Goal: Information Seeking & Learning: Find specific page/section

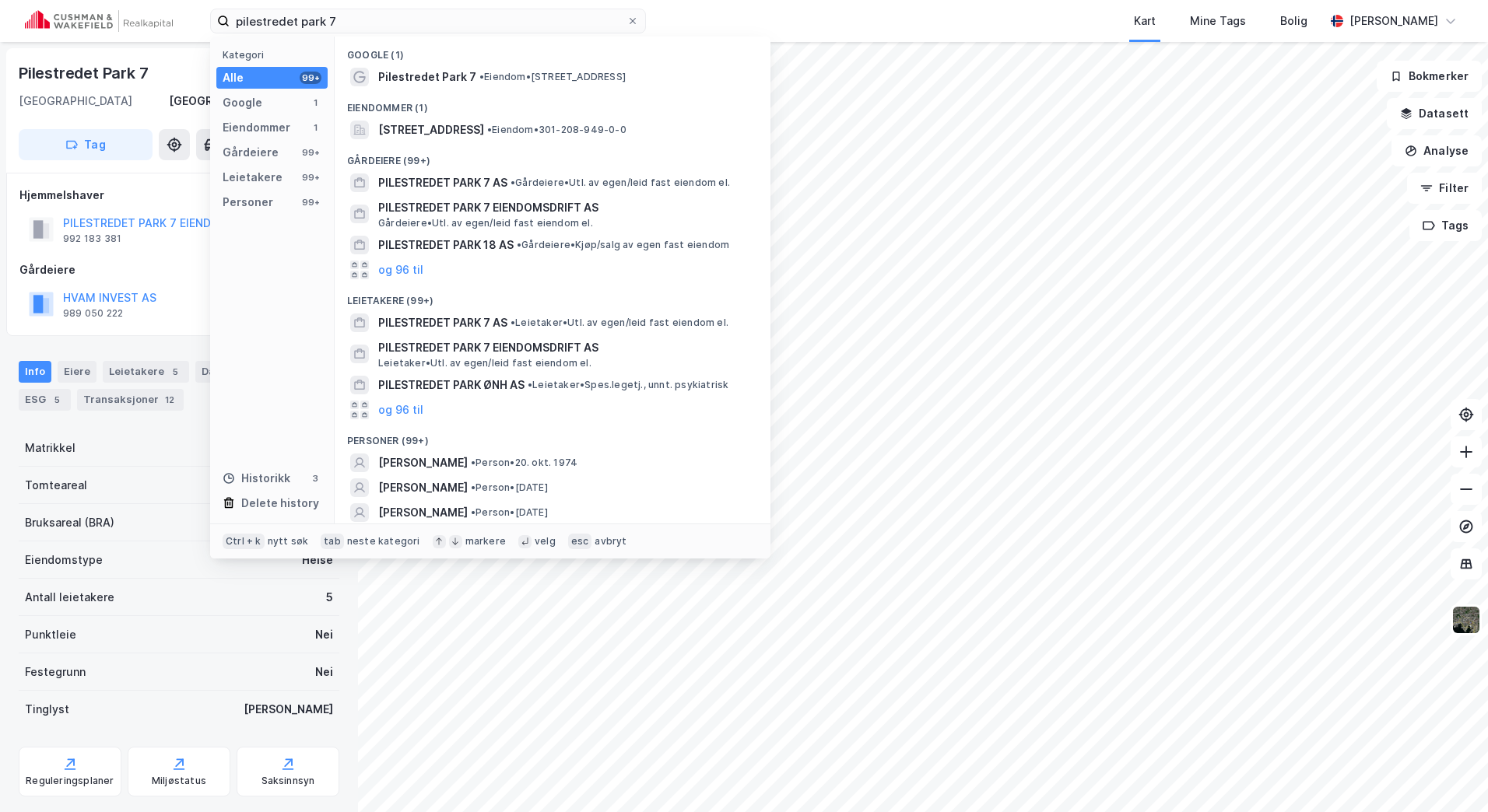
click at [140, 23] on div "pilestredet park 7 Kategori Alle 99+ Google 1 Eiendommer 1 Gårdeiere 99+ Leieta…" at bounding box center [744, 21] width 1488 height 42
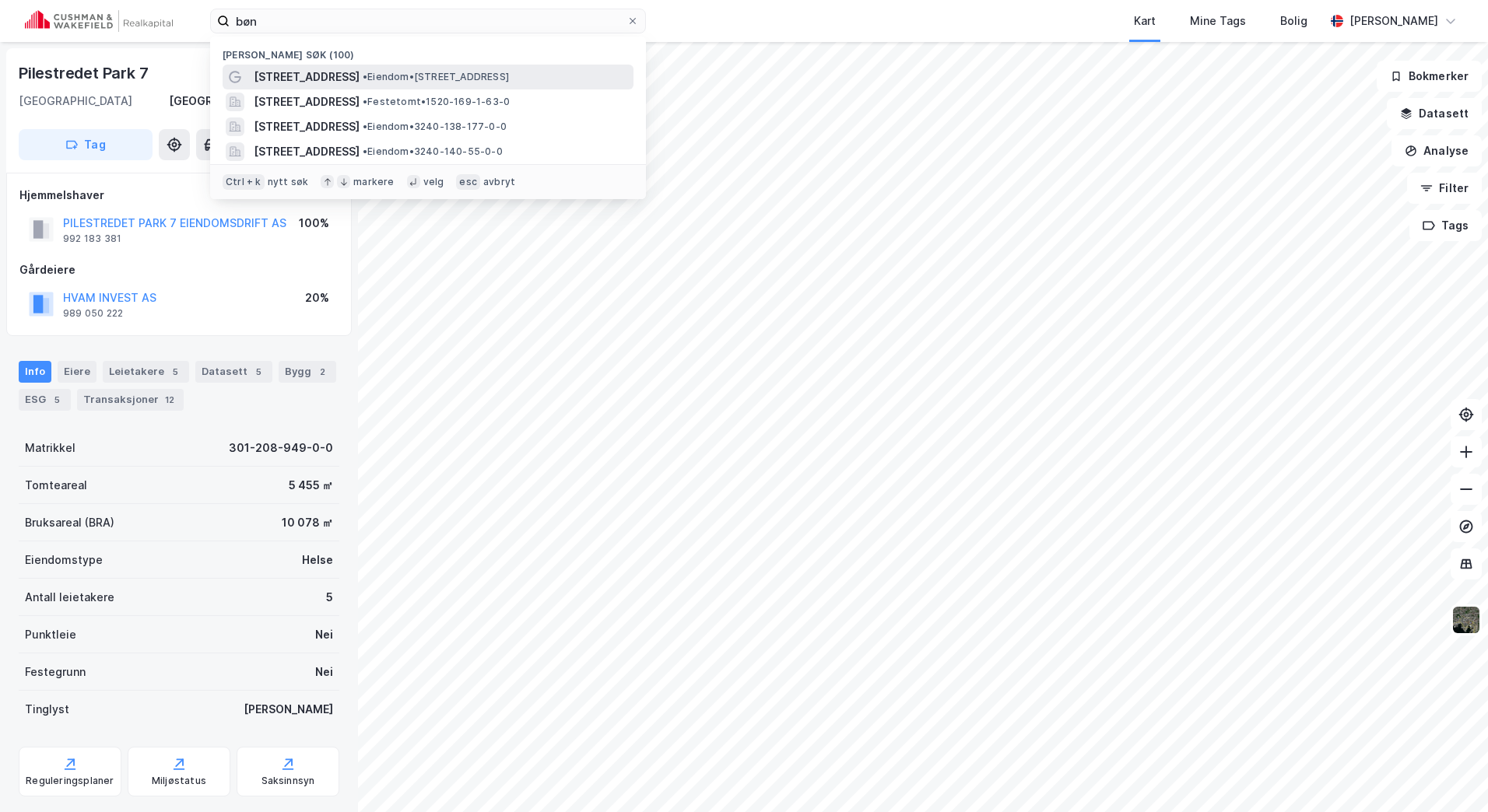
type input "bøn"
click at [322, 73] on span "[STREET_ADDRESS]" at bounding box center [306, 76] width 106 height 18
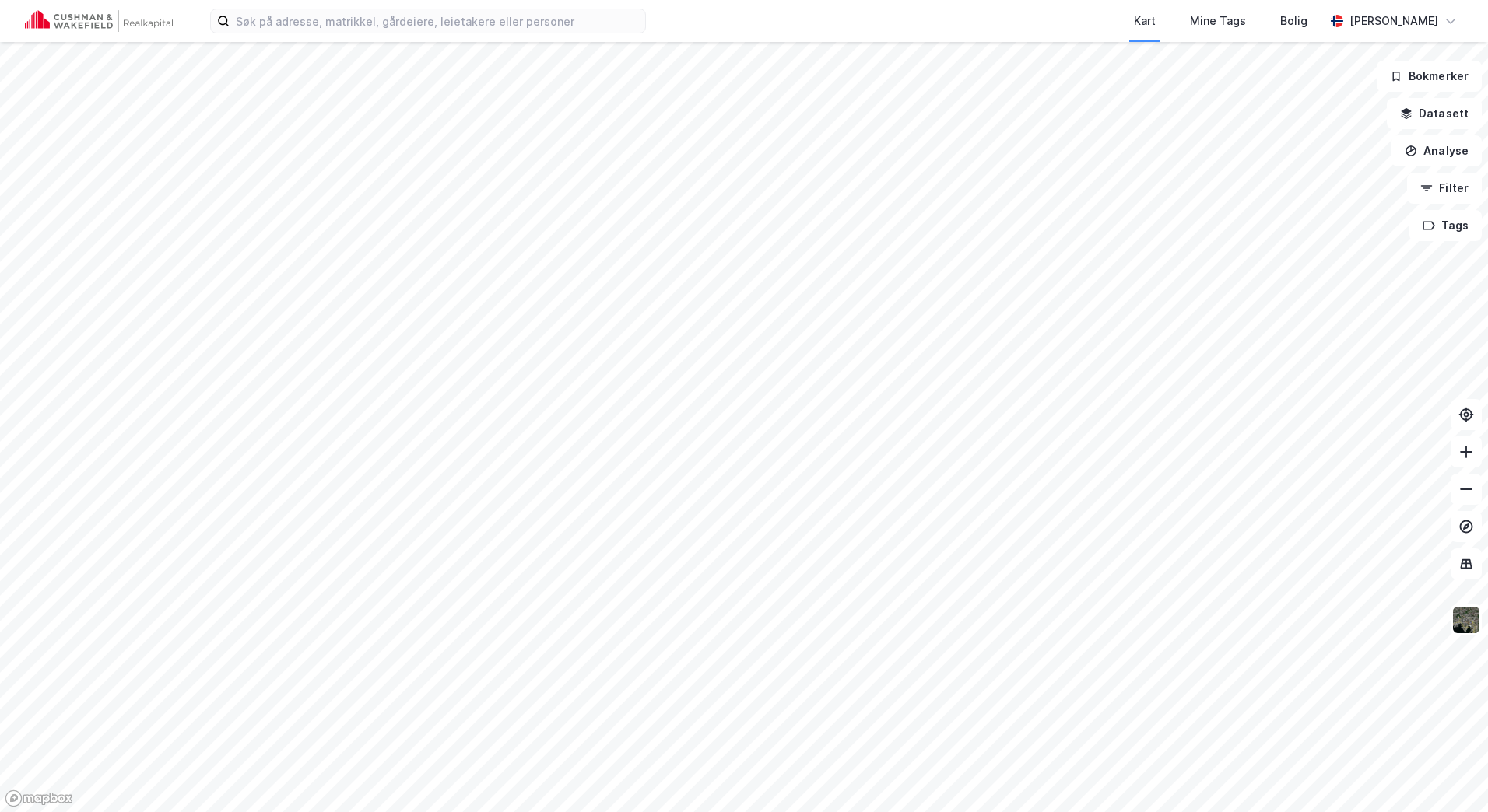
click at [380, 38] on div "Kart Mine Tags Bolig Marthe Møller" at bounding box center [744, 21] width 1488 height 42
click at [372, 25] on input at bounding box center [437, 20] width 416 height 23
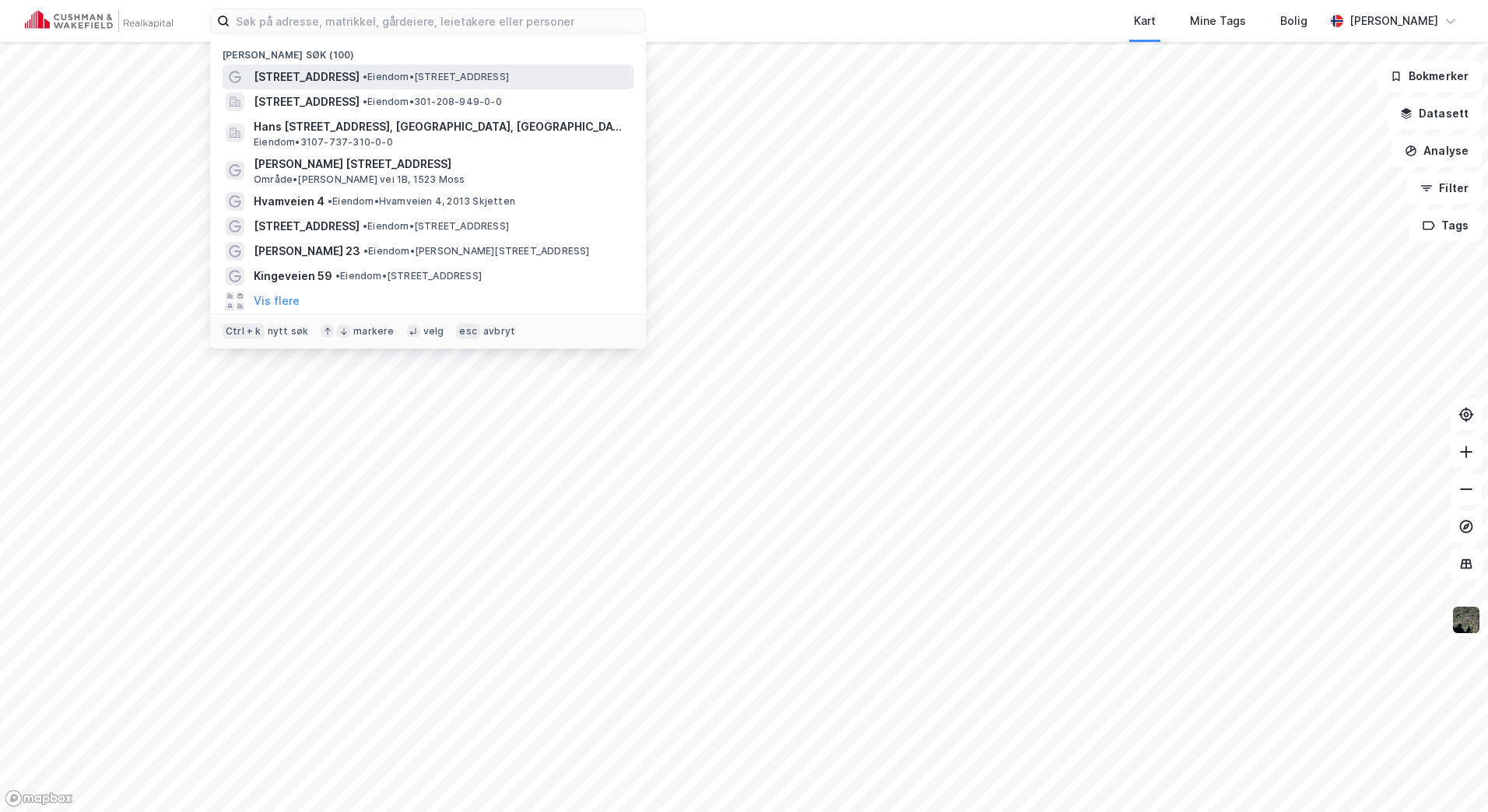
click at [336, 74] on span "[STREET_ADDRESS]" at bounding box center [306, 76] width 106 height 18
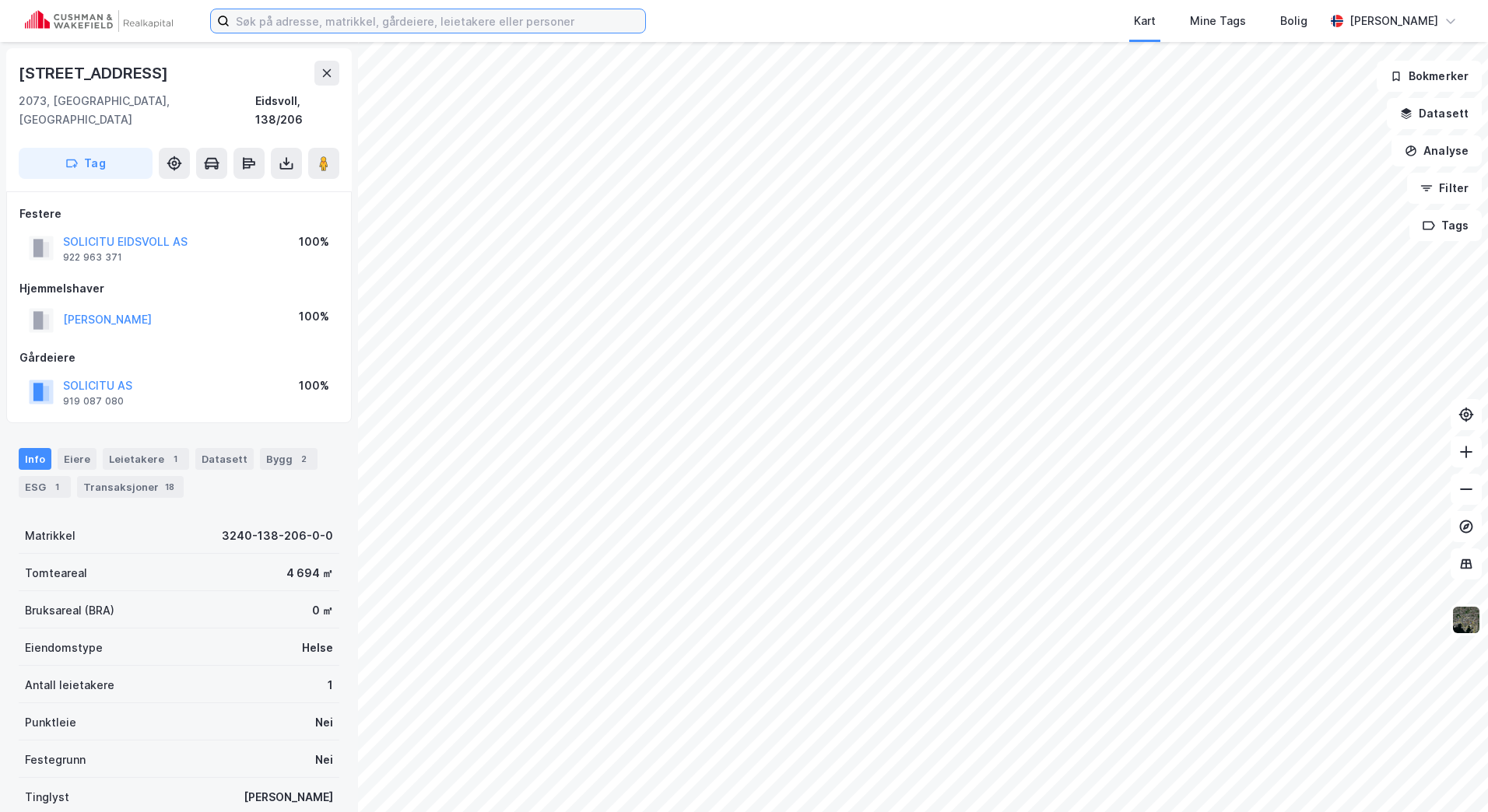
click at [302, 26] on input at bounding box center [437, 20] width 416 height 23
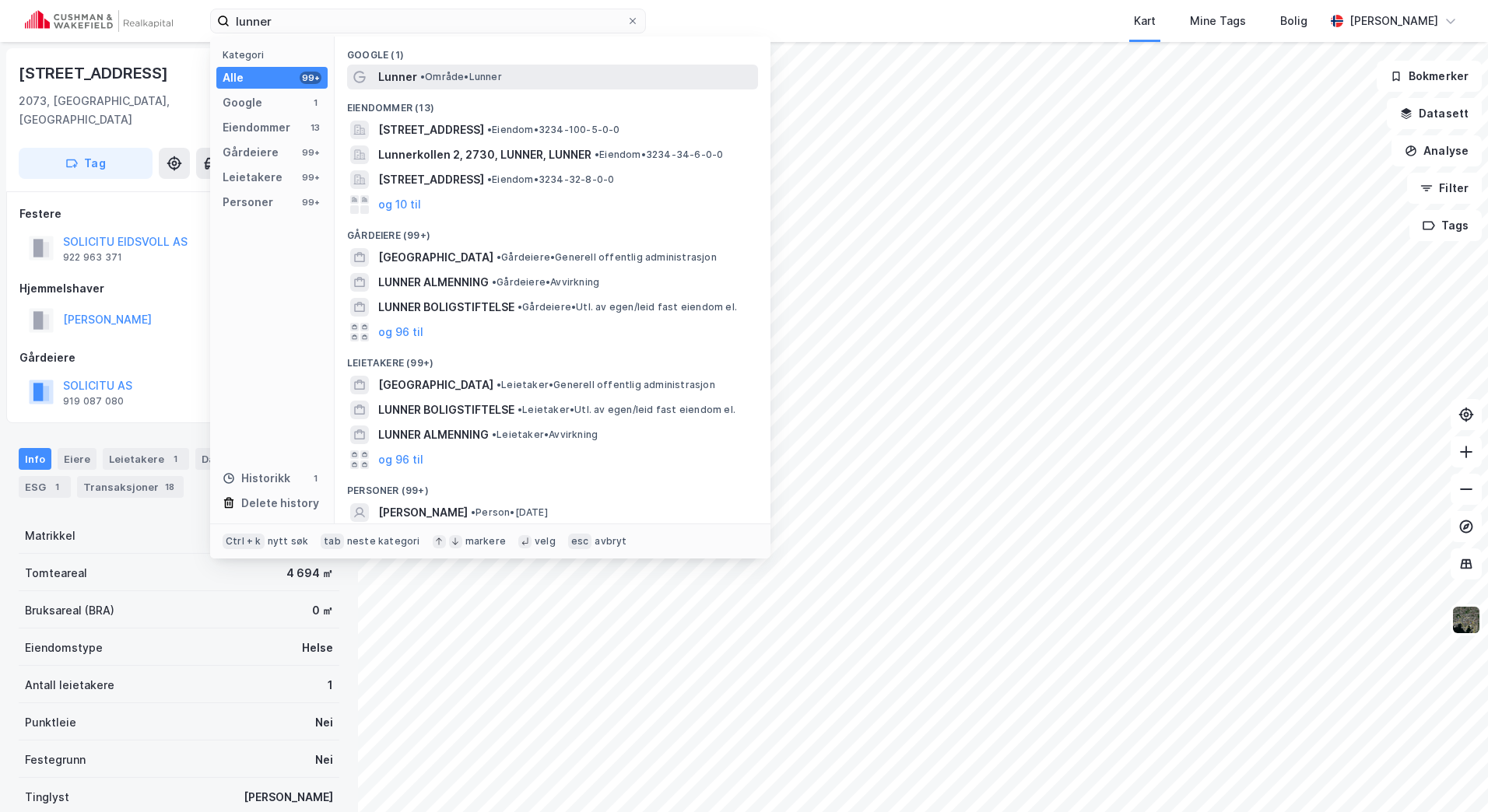
click at [445, 87] on div "Lunner • Område • Lunner" at bounding box center [552, 76] width 411 height 25
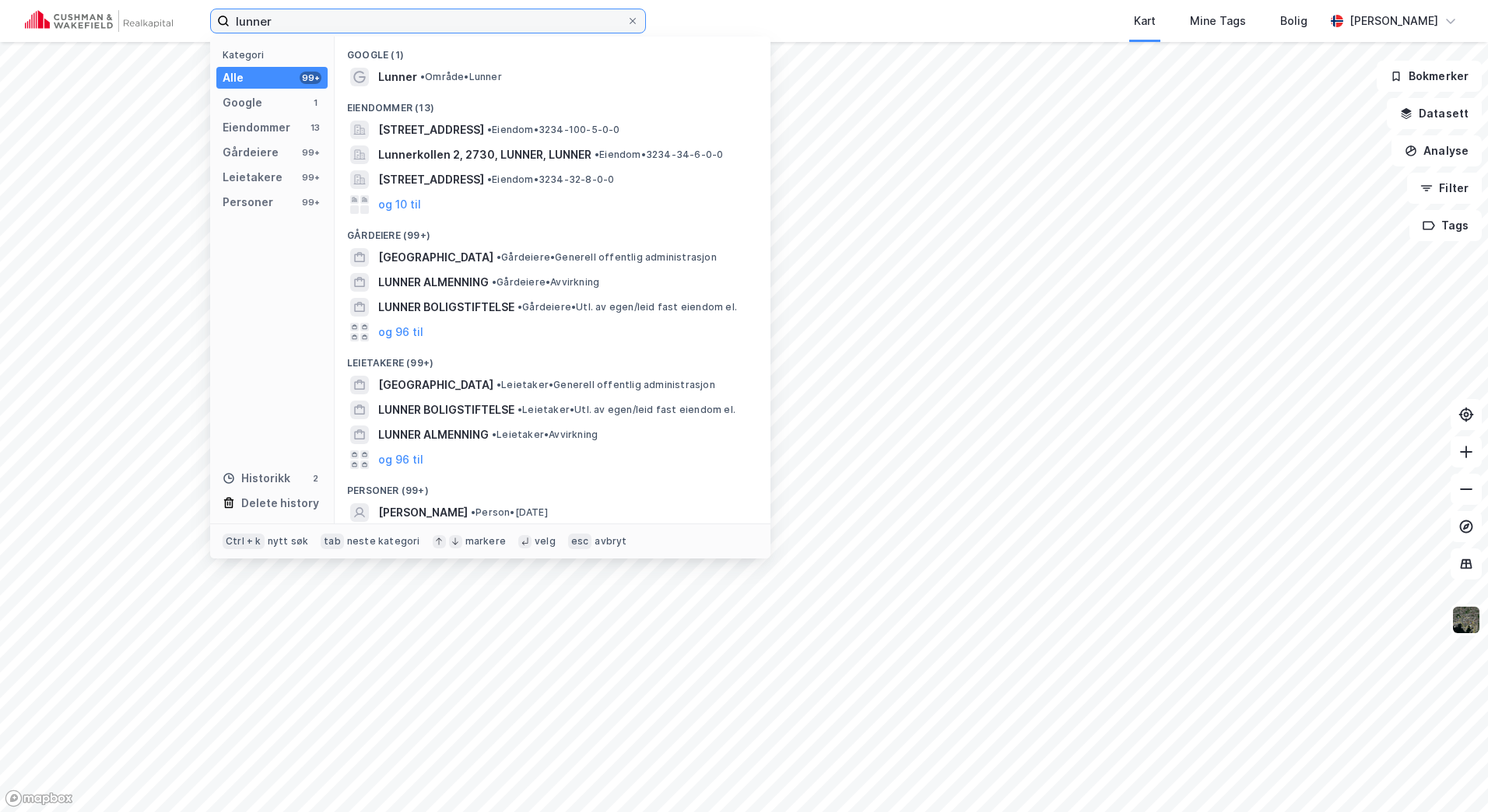
drag, startPoint x: 312, startPoint y: 17, endPoint x: 152, endPoint y: 10, distance: 160.2
click at [153, 16] on div "lunner Kategori Alle 99+ Google 1 Eiendommer 13 Gårdeiere 99+ Leietakere 99+ Pe…" at bounding box center [744, 21] width 1488 height 42
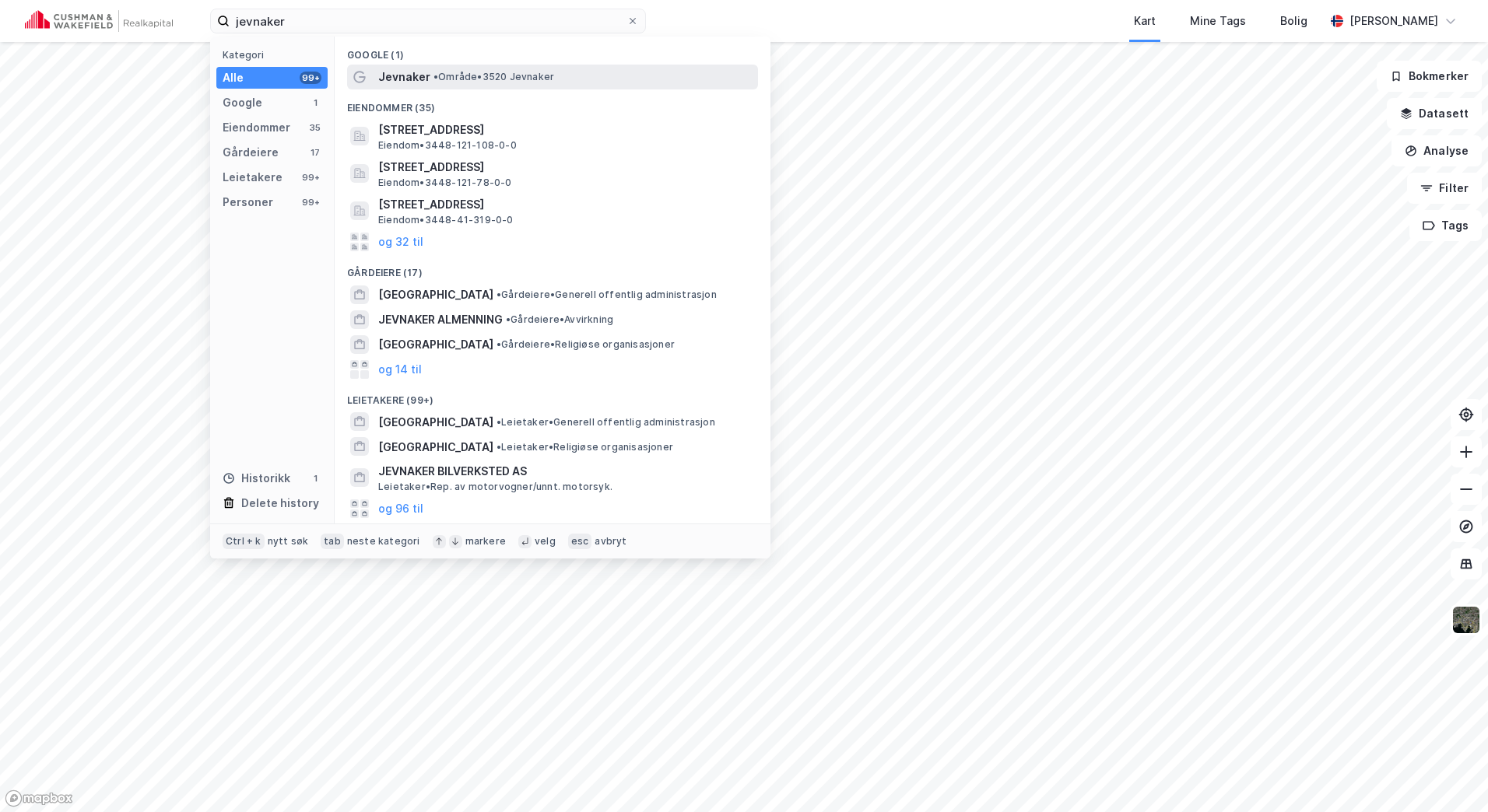
click at [506, 76] on span "• Område • 3520 Jevnaker" at bounding box center [493, 77] width 121 height 13
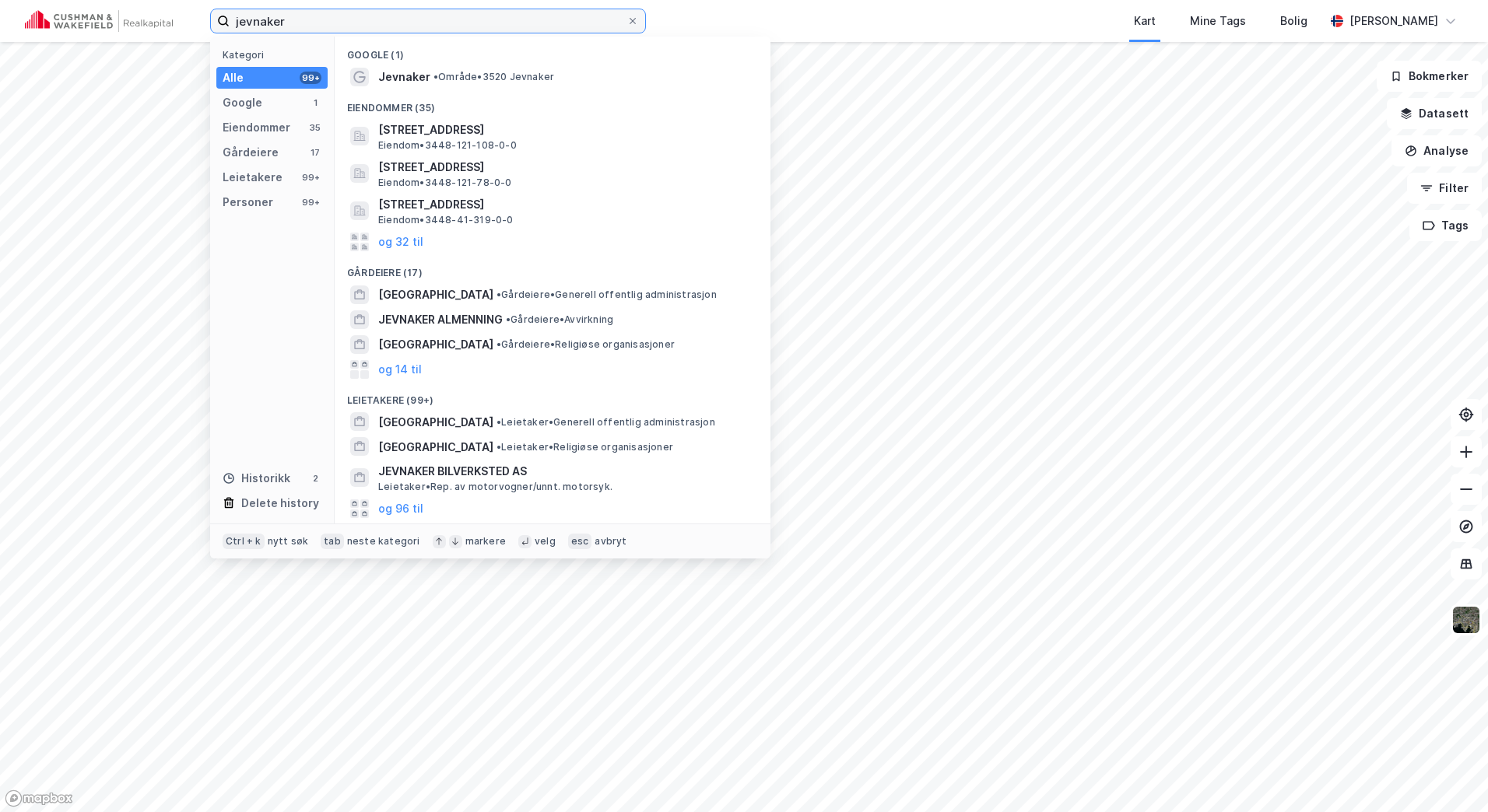
drag, startPoint x: 291, startPoint y: 18, endPoint x: 192, endPoint y: 18, distance: 99.0
click at [192, 18] on div "jevnaker Kategori Alle 99+ Google 1 Eiendommer 35 Gårdeiere 17 Leietakere 99+ P…" at bounding box center [744, 21] width 1488 height 42
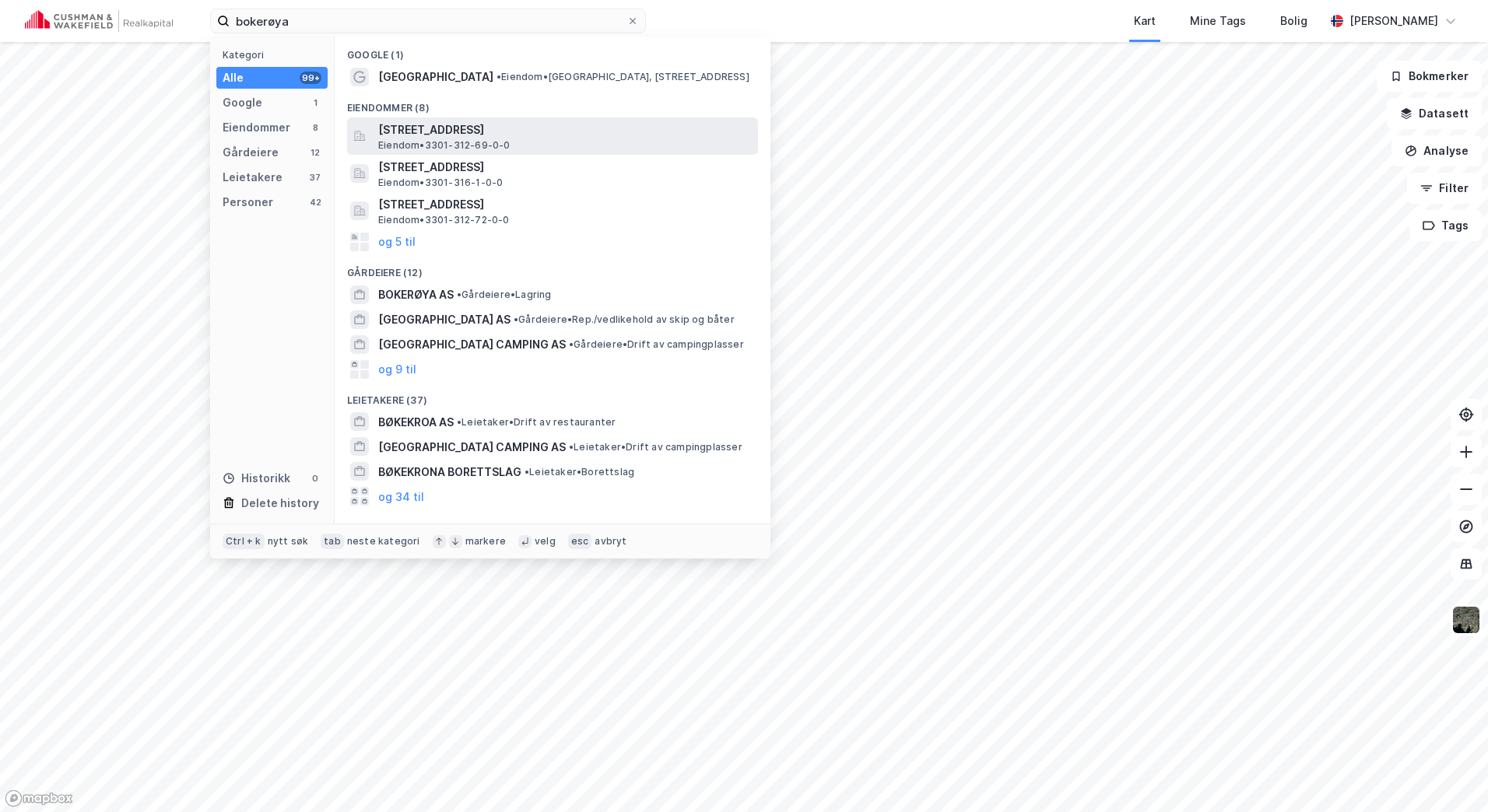
click at [483, 136] on span "Bokerøyveien 10, 3060, SVELVIK, DRAMMEN" at bounding box center [564, 130] width 373 height 18
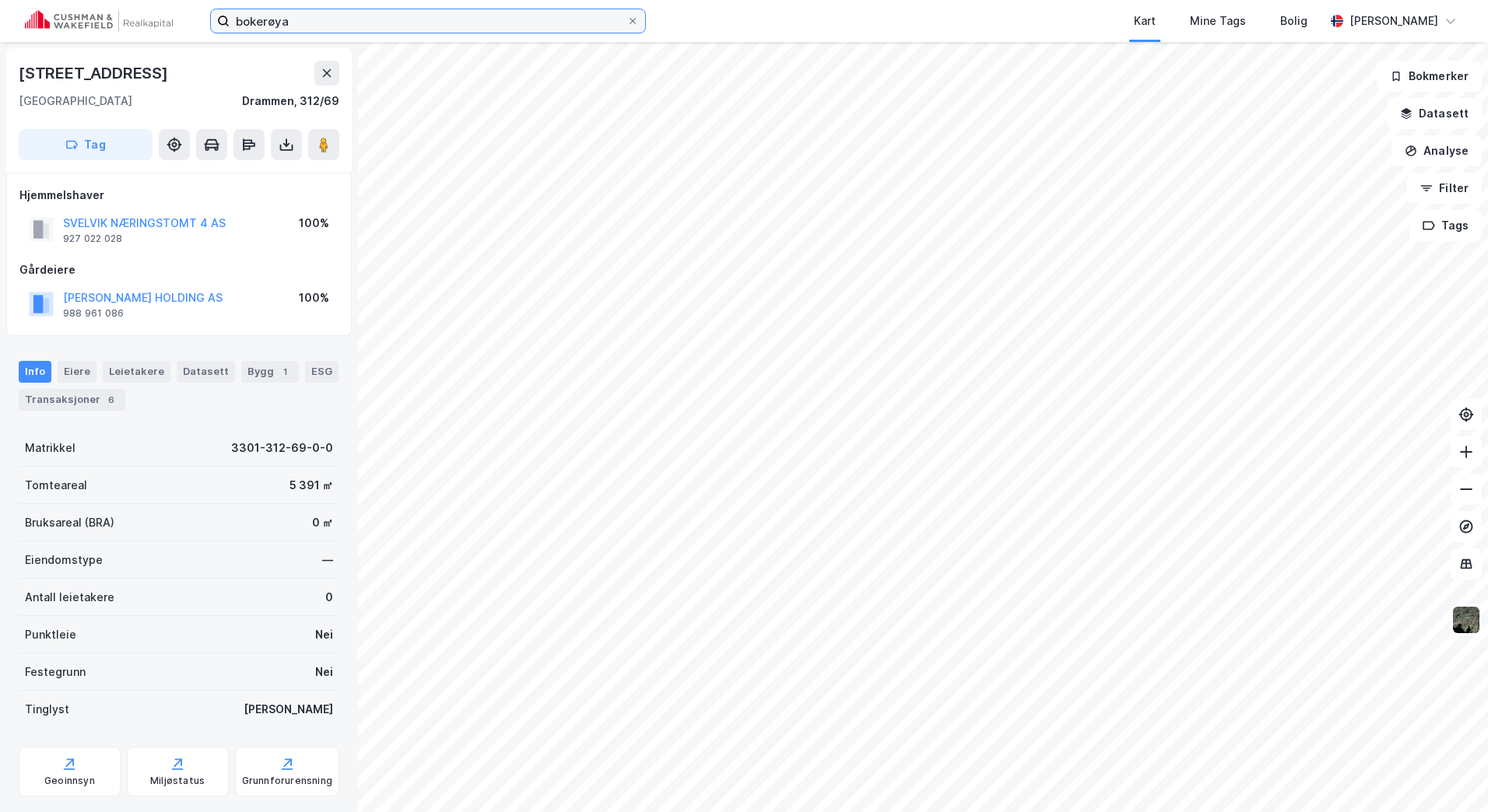
click at [360, 21] on input "bokerøya" at bounding box center [428, 20] width 396 height 23
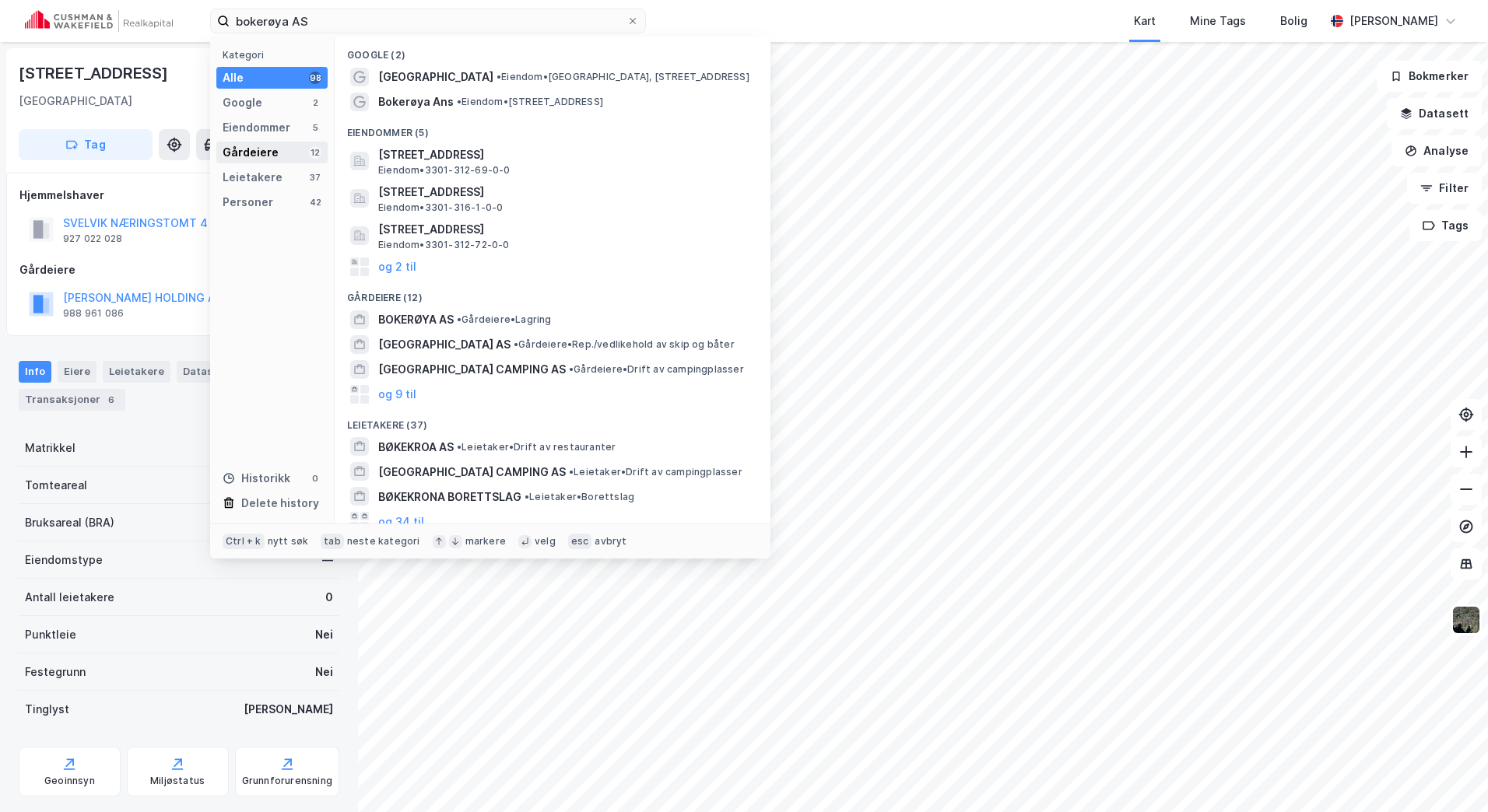
click at [294, 150] on div "Gårdeiere 12" at bounding box center [272, 153] width 112 height 22
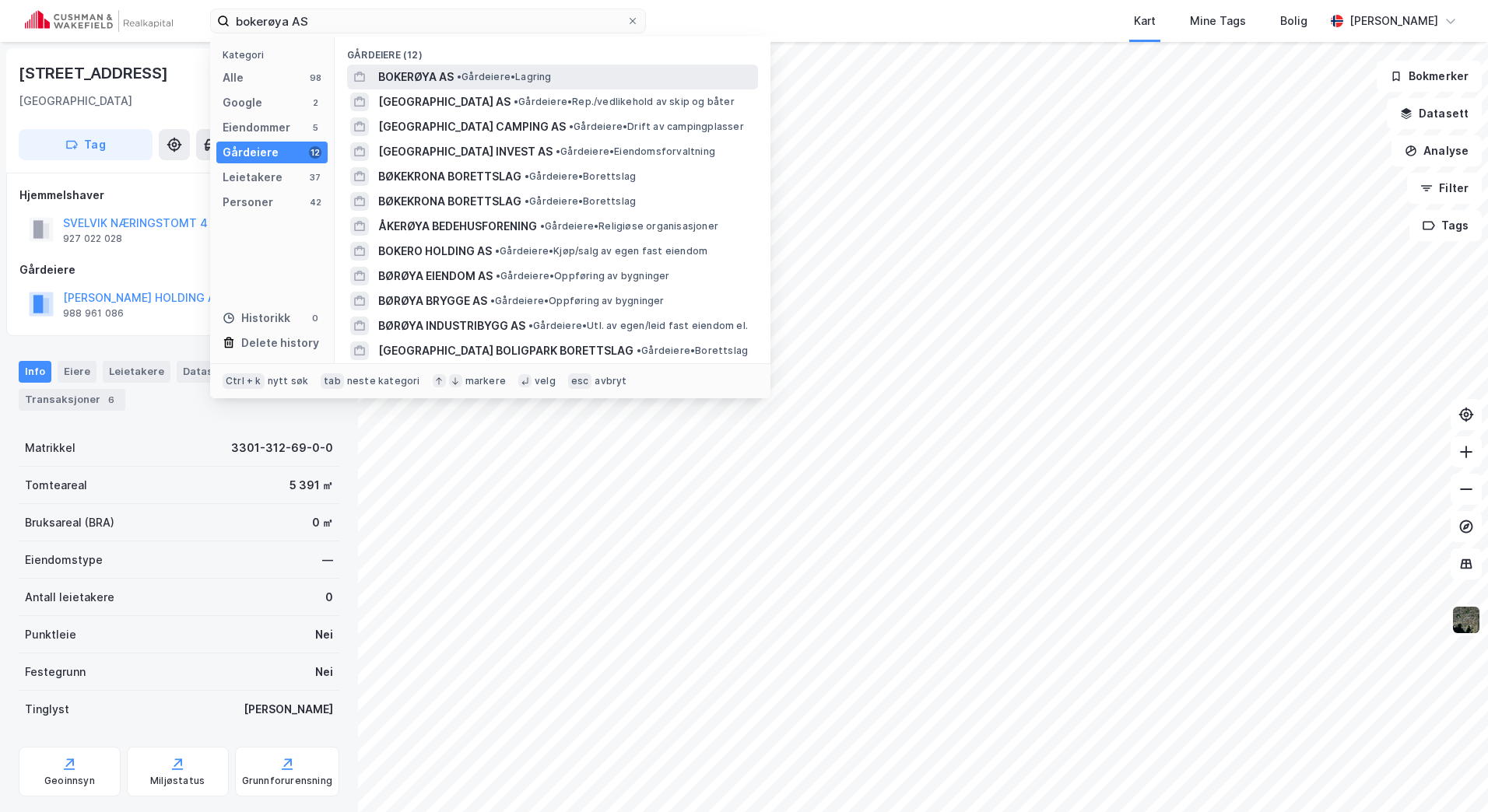
click at [456, 70] on div "BOKERØYA AS • Gårdeiere • Lagring" at bounding box center [566, 76] width 376 height 18
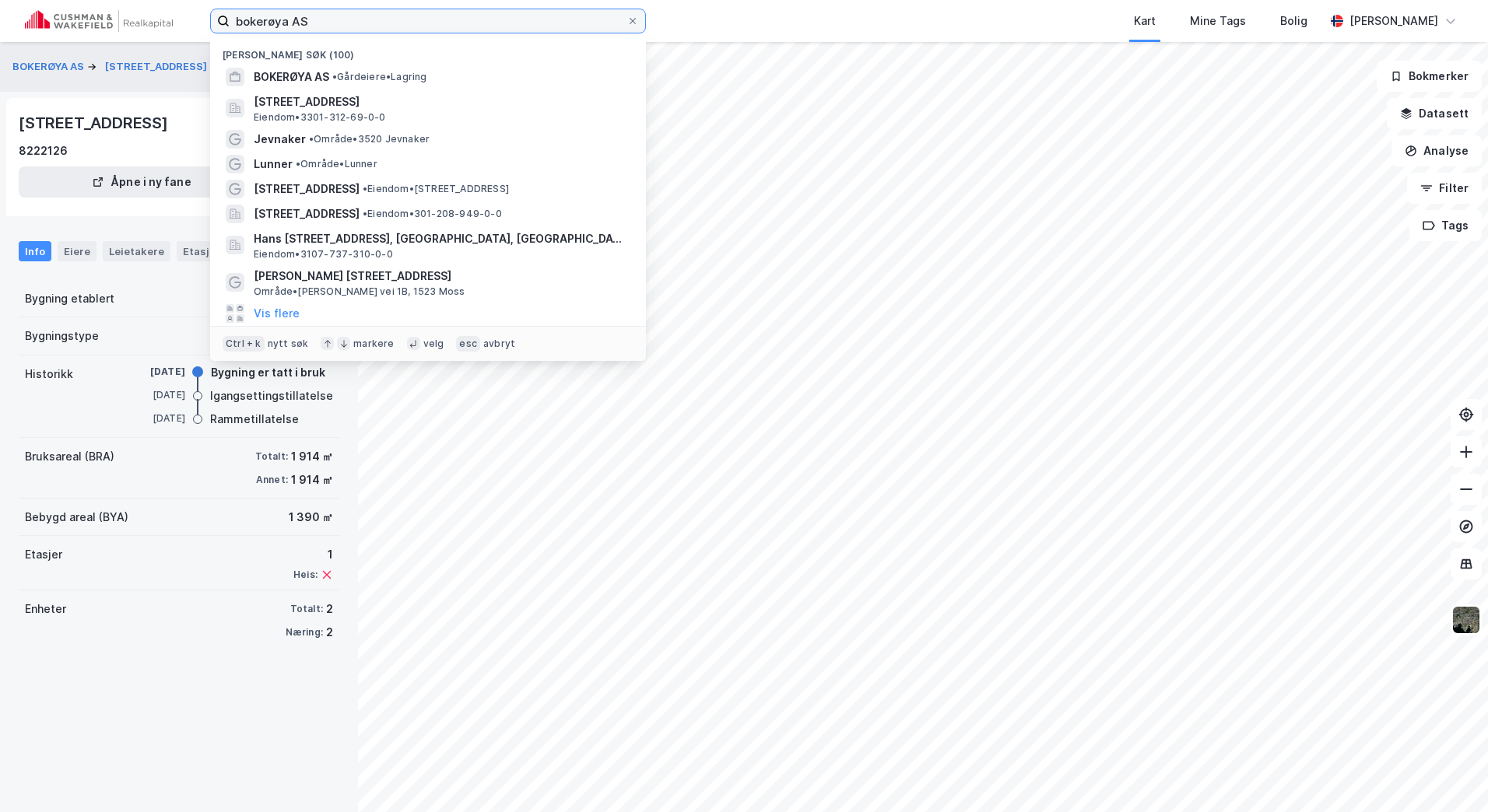
drag, startPoint x: 334, startPoint y: 16, endPoint x: 127, endPoint y: 14, distance: 207.0
click at [125, 15] on div "bokerøya AS Nylige søk (100) BOKERØYA AS • Gårdeiere • Lagring Bokerøyveien 10,…" at bounding box center [744, 21] width 1488 height 42
paste input "Hegrenesveien 39-54, 5042 Bergen"
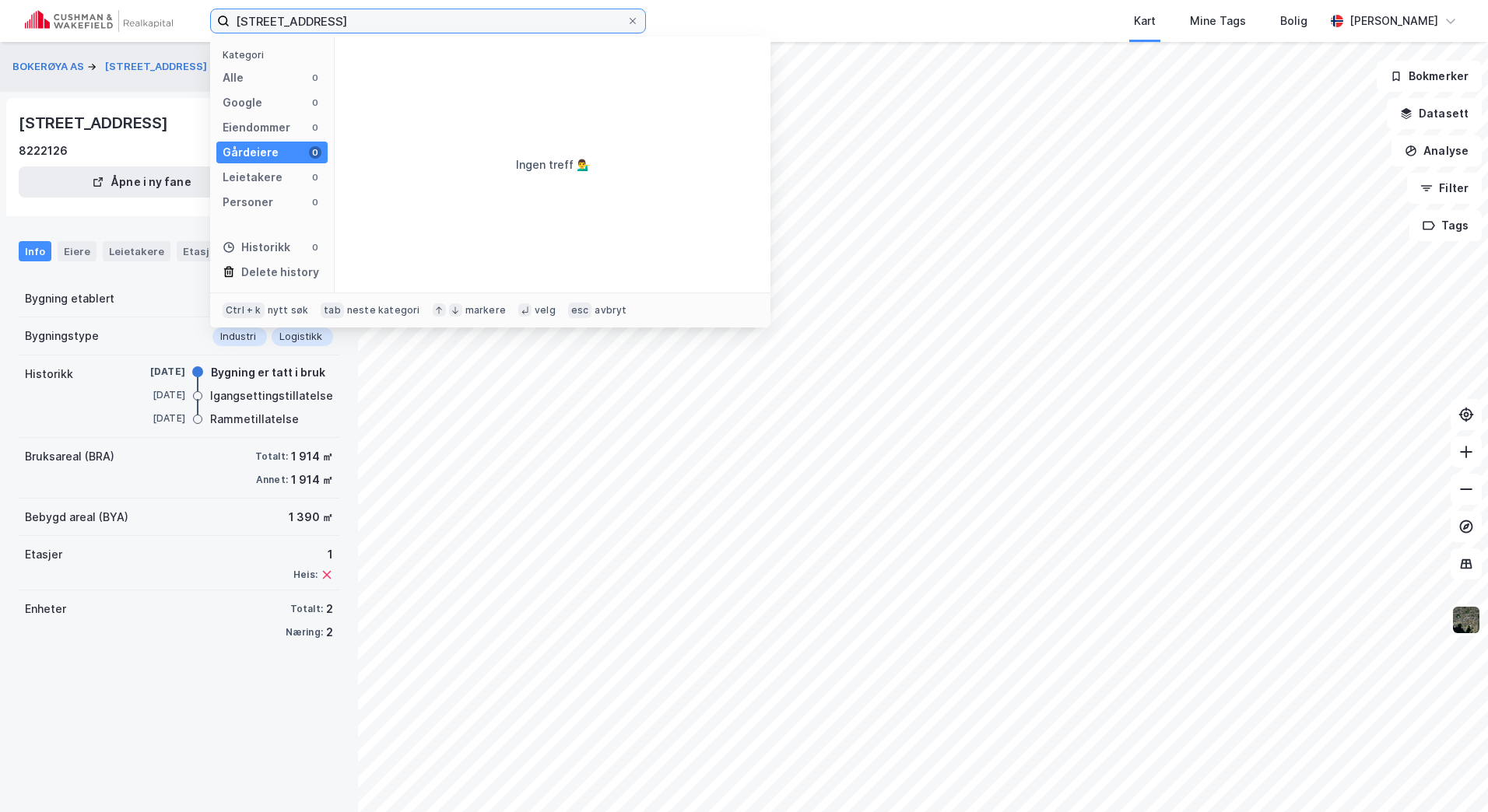
drag, startPoint x: 455, startPoint y: 15, endPoint x: 337, endPoint y: 36, distance: 119.9
click at [337, 36] on div "Hegrenesveien 39-54, 5042 Bergen Kategori Alle 0 Google 0 Eiendommer 0 Gårdeier…" at bounding box center [744, 21] width 1488 height 42
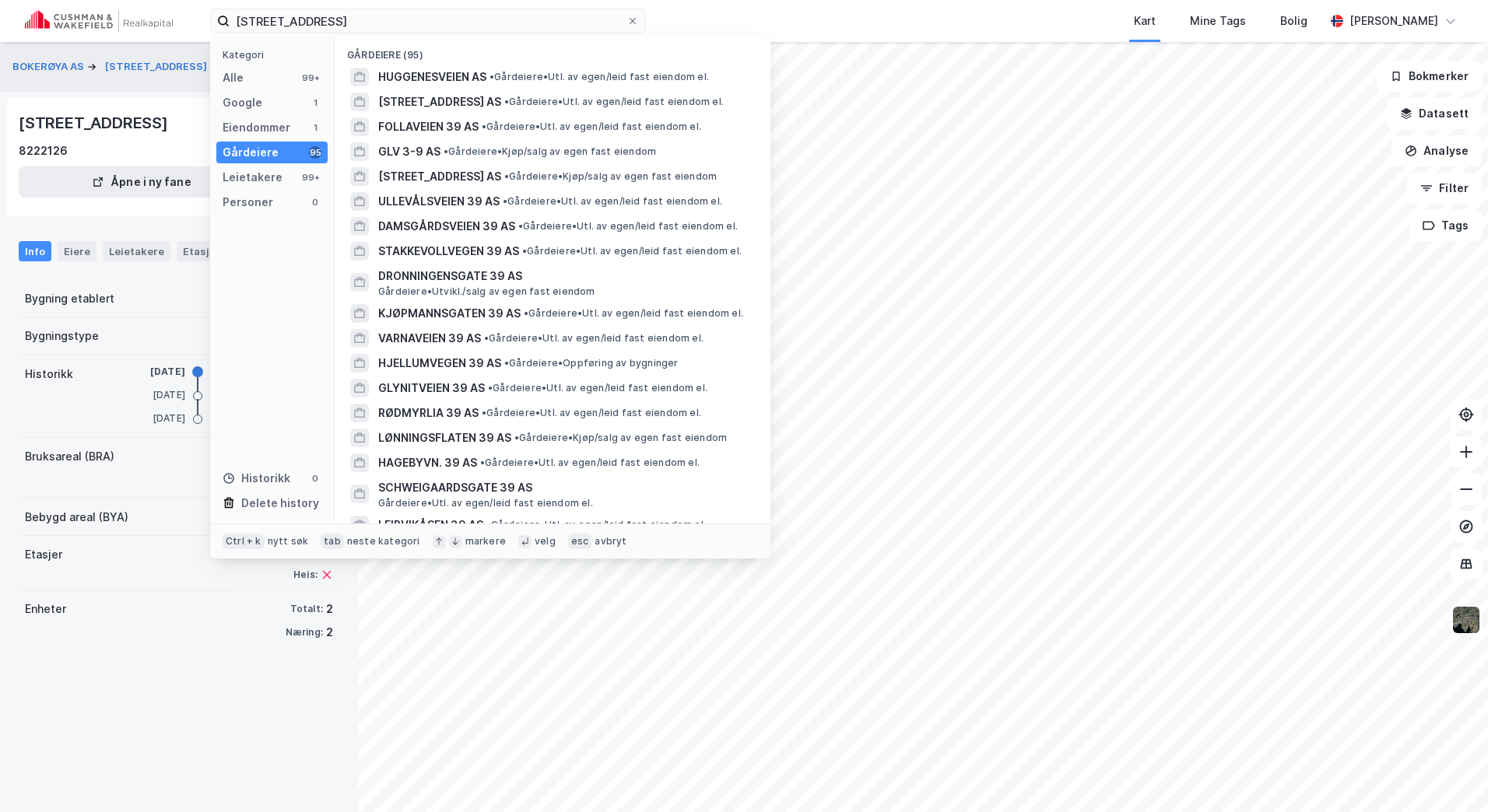
click at [242, 58] on div "Kategori" at bounding box center [275, 54] width 105 height 12
drag, startPoint x: 242, startPoint y: 68, endPoint x: 262, endPoint y: 68, distance: 20.0
click at [242, 70] on div "Alle" at bounding box center [232, 77] width 21 height 18
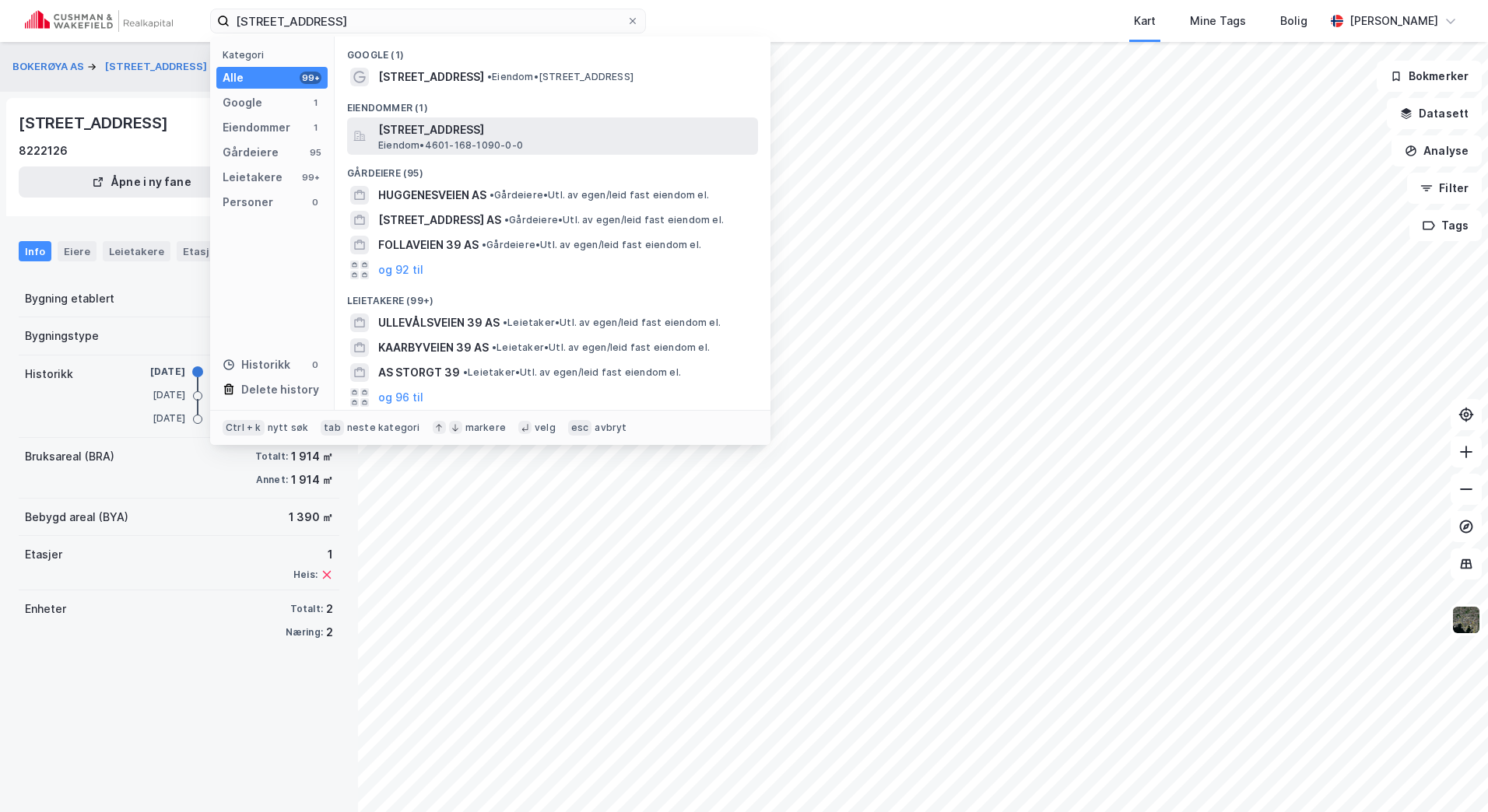
click at [447, 134] on span "Hegrenesveien 39, 5042, BERGEN, BERGEN" at bounding box center [564, 130] width 373 height 18
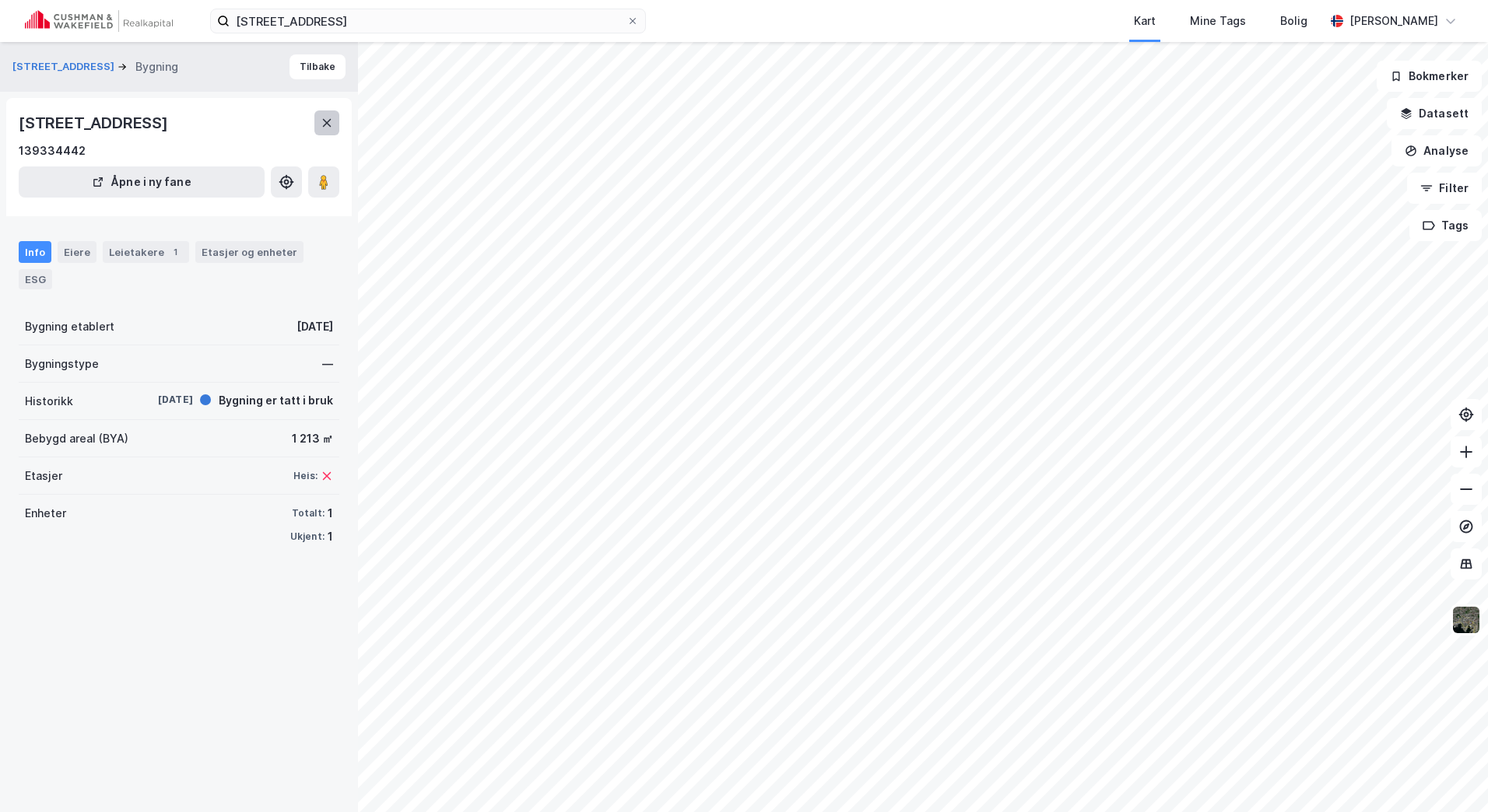
click at [329, 132] on button at bounding box center [326, 123] width 25 height 25
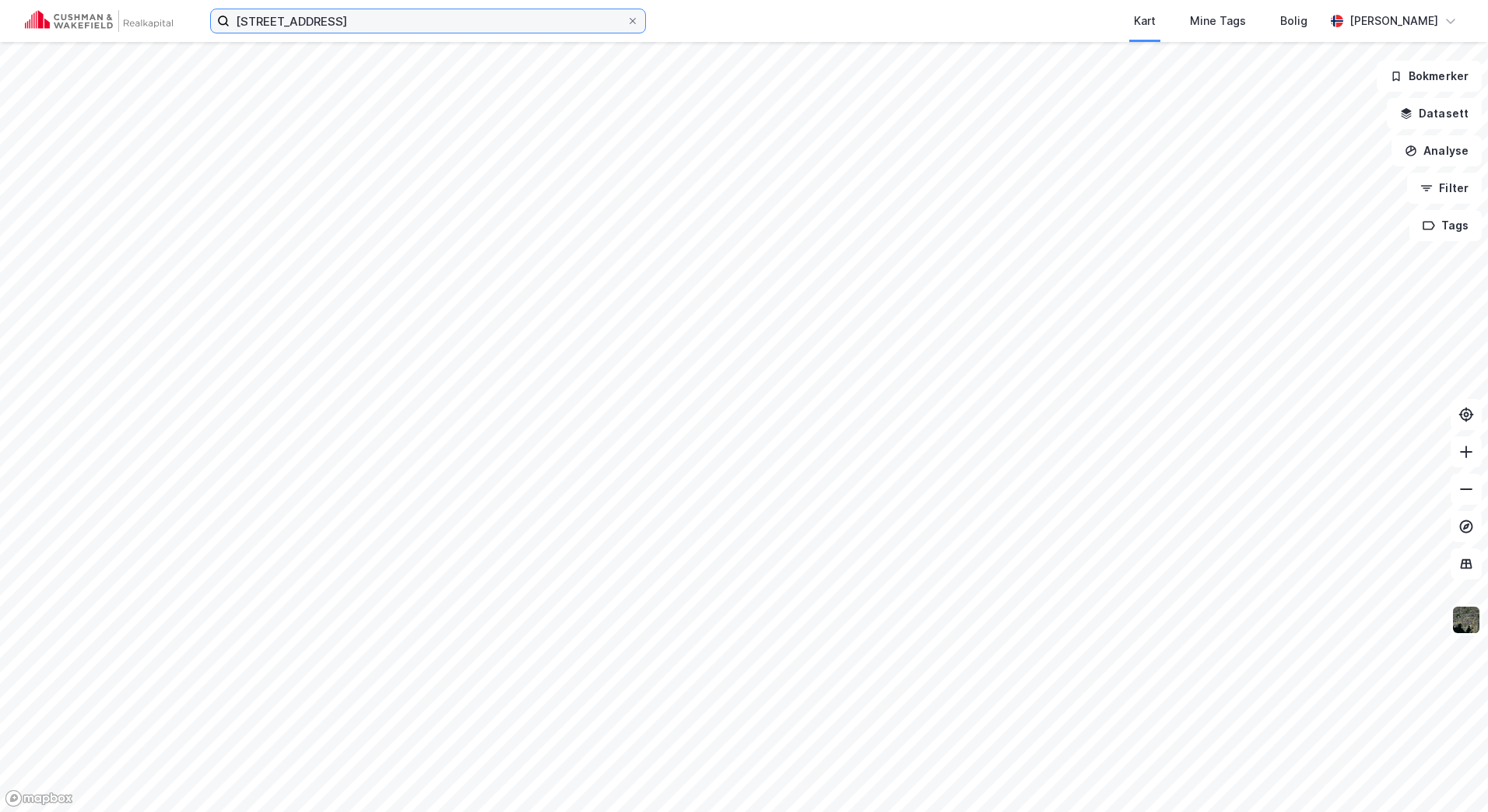
click at [367, 14] on input "Hegrenesveien 39" at bounding box center [428, 20] width 396 height 23
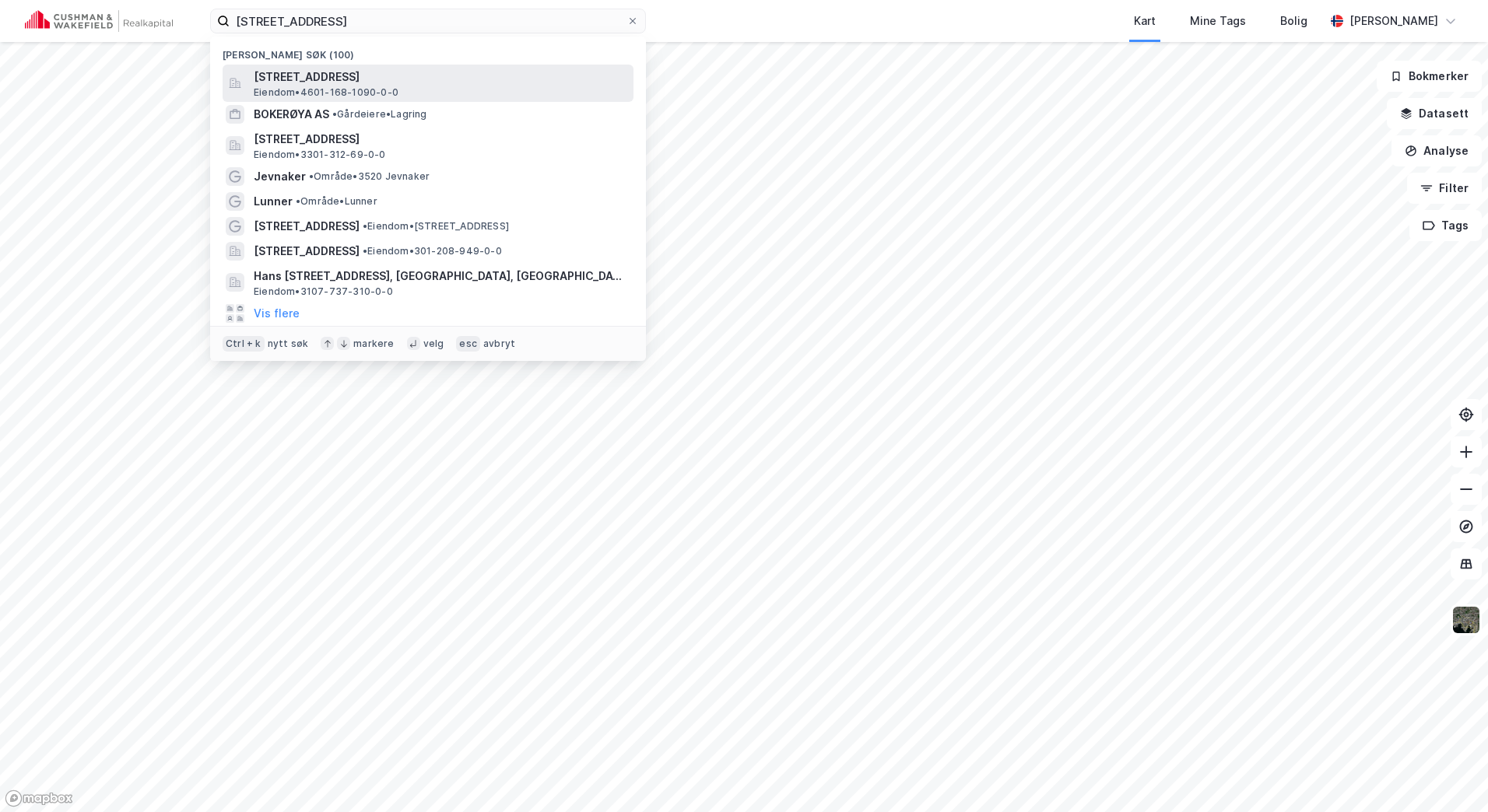
click at [353, 77] on span "Hegrenesveien 39, 5042, BERGEN, BERGEN" at bounding box center [440, 76] width 373 height 18
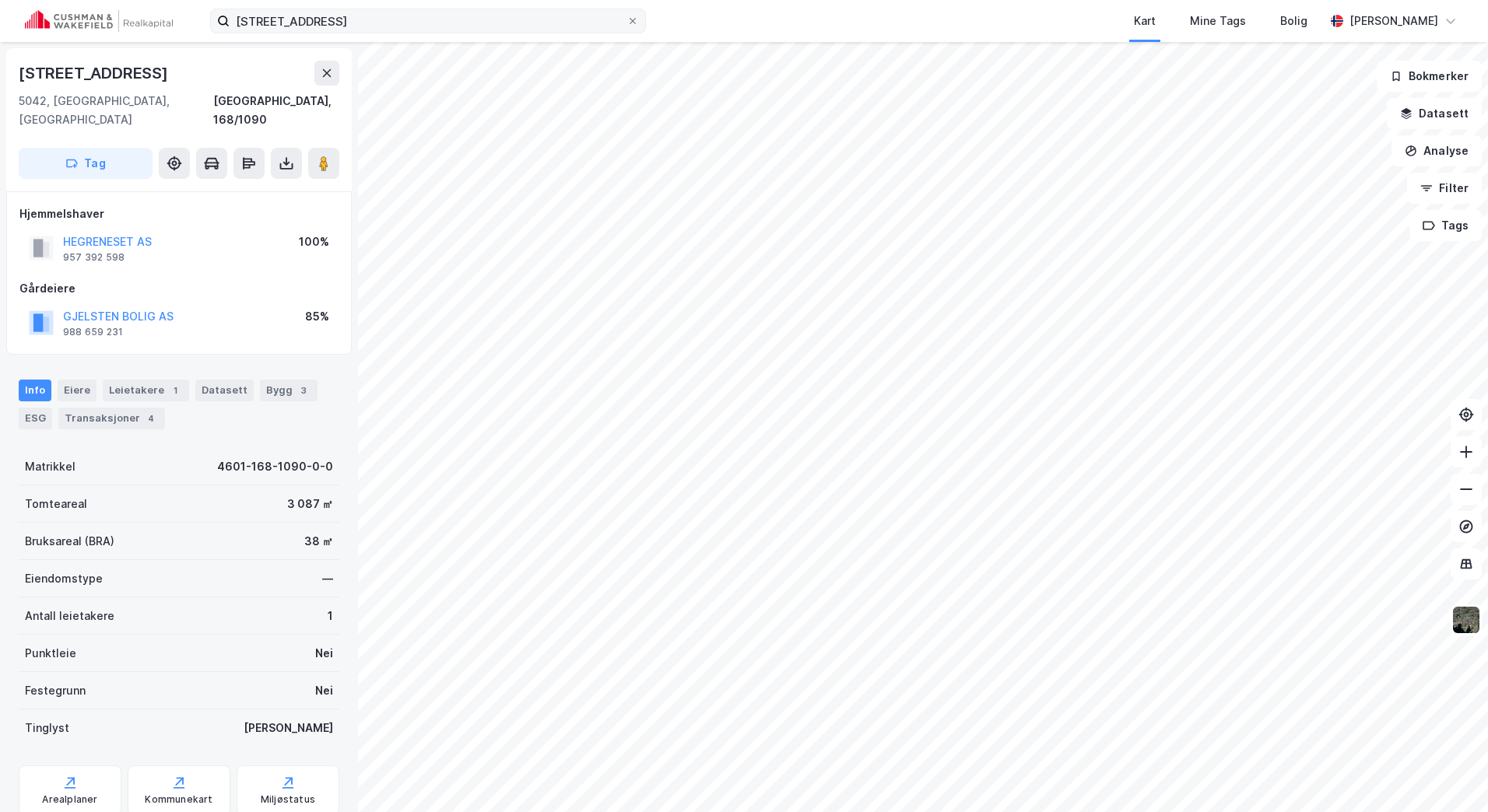
click at [393, 8] on label "Hegrenesveien 39" at bounding box center [428, 20] width 436 height 25
click at [393, 9] on input "Hegrenesveien 39" at bounding box center [428, 20] width 396 height 23
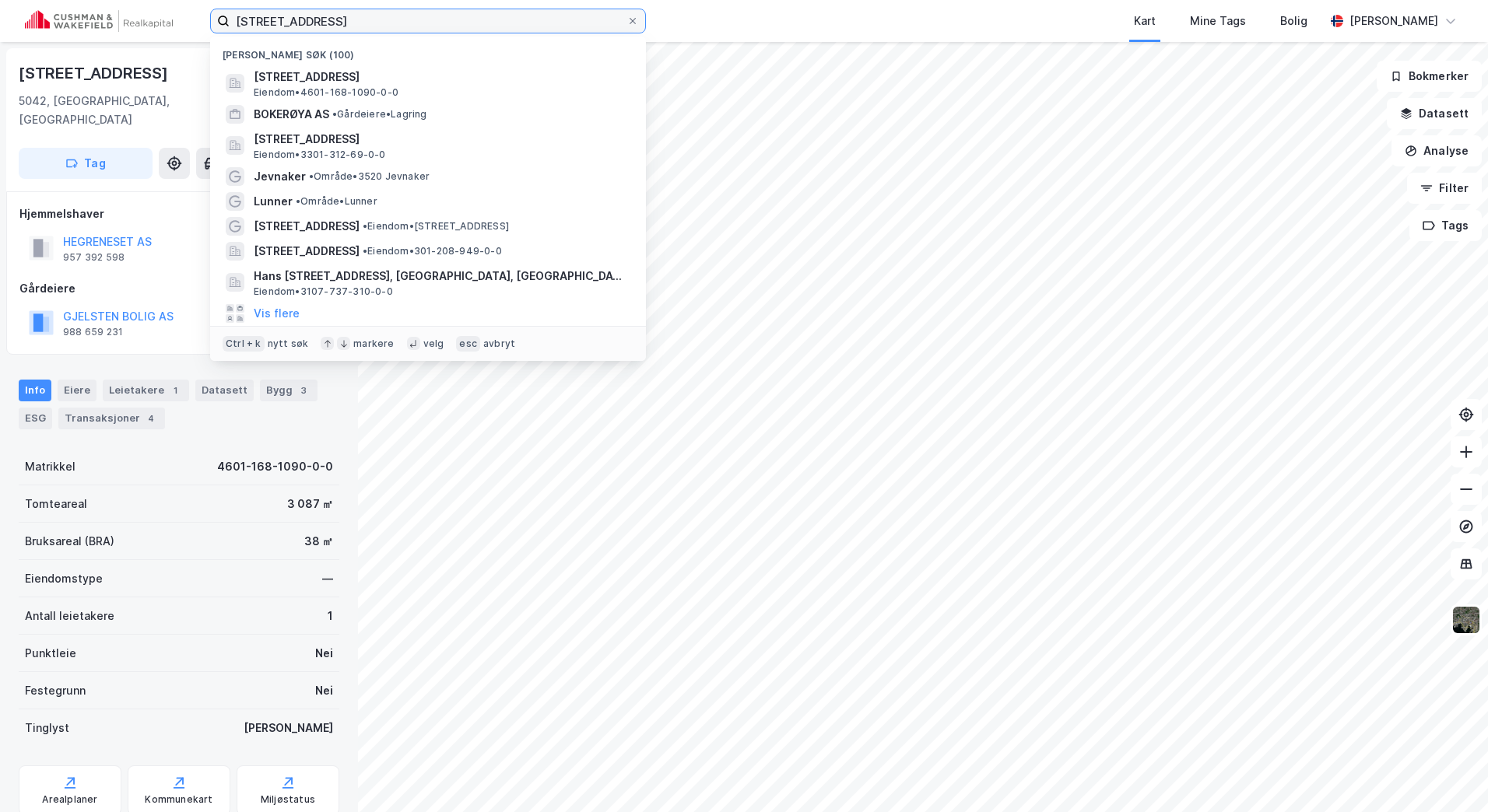
click at [392, 13] on input "Hegrenesveien 39" at bounding box center [428, 20] width 396 height 23
type input "Hegrenesveien 54"
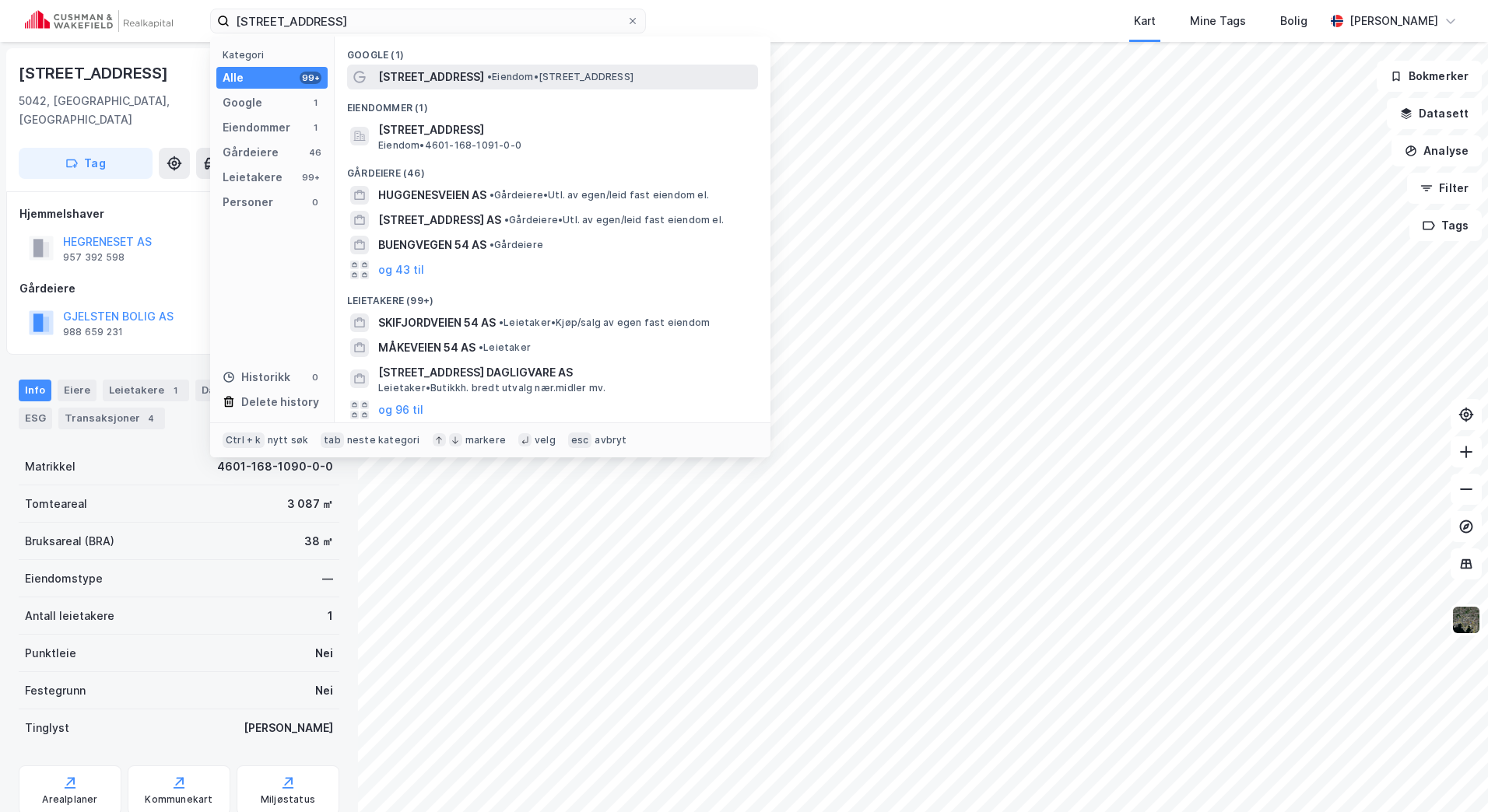
click at [433, 68] on span "Hegrenesveien 54" at bounding box center [431, 76] width 106 height 18
